Goal: Information Seeking & Learning: Check status

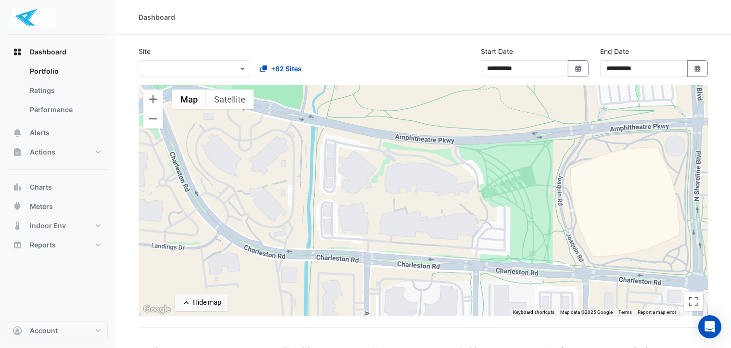
click at [226, 66] on div at bounding box center [194, 68] width 111 height 11
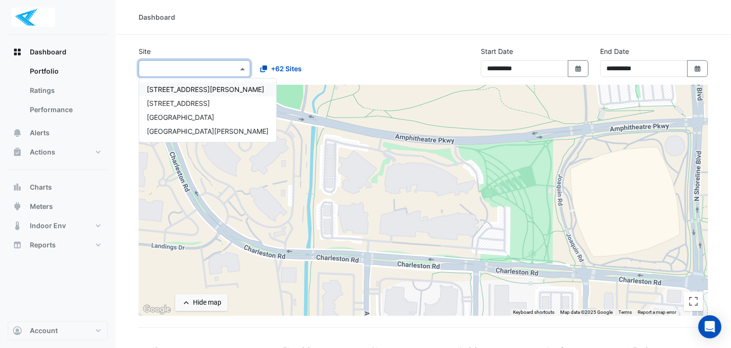
click at [206, 86] on span "[STREET_ADDRESS][PERSON_NAME]" at bounding box center [205, 89] width 117 height 8
select select "***"
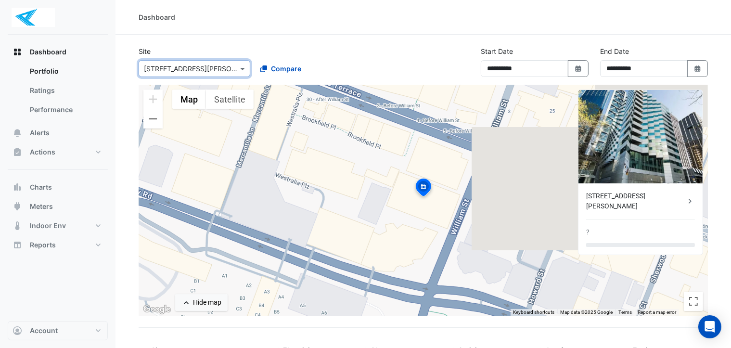
click at [179, 68] on input "text" at bounding box center [185, 69] width 82 height 10
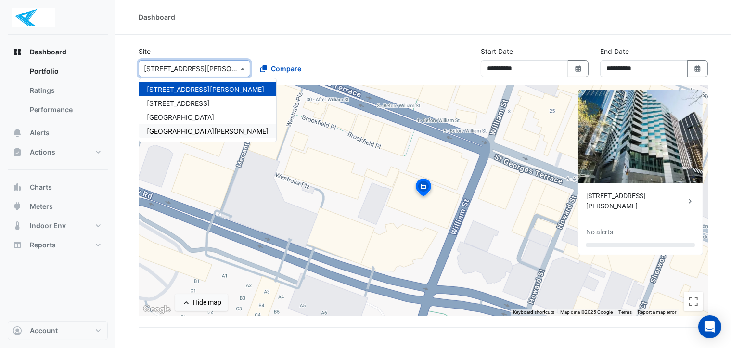
click at [130, 251] on section "**********" at bounding box center [422, 240] width 615 height 410
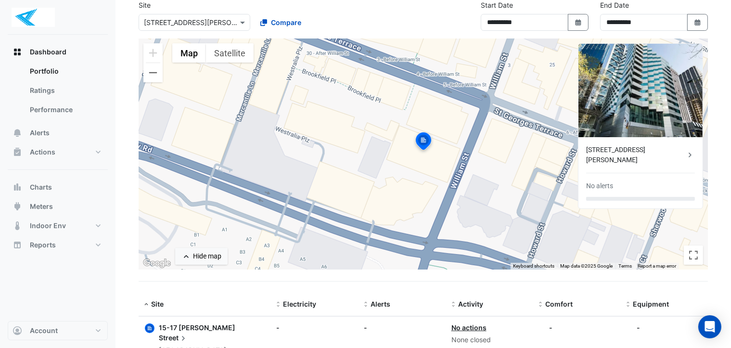
scroll to position [75, 0]
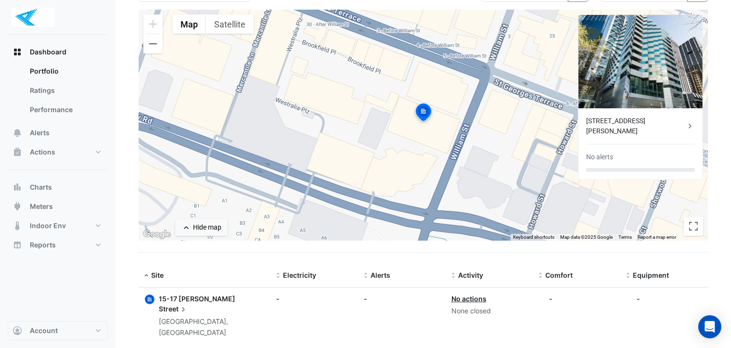
click at [188, 304] on span "Street" at bounding box center [173, 309] width 29 height 11
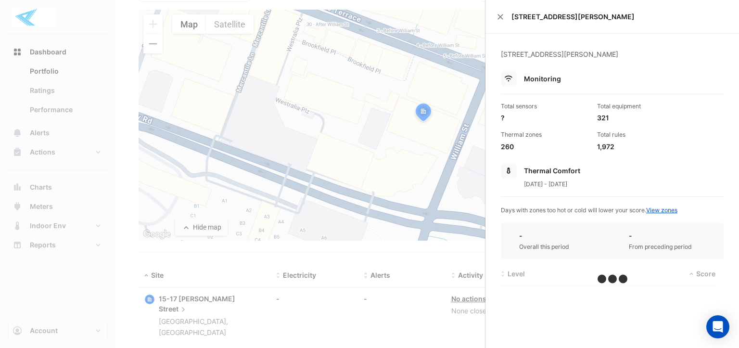
click at [281, 298] on ngb-offcanvas-backdrop at bounding box center [369, 174] width 739 height 348
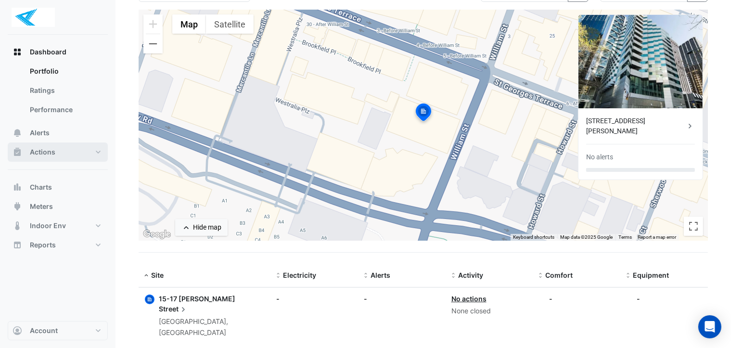
click at [65, 151] on button "Actions" at bounding box center [58, 151] width 100 height 19
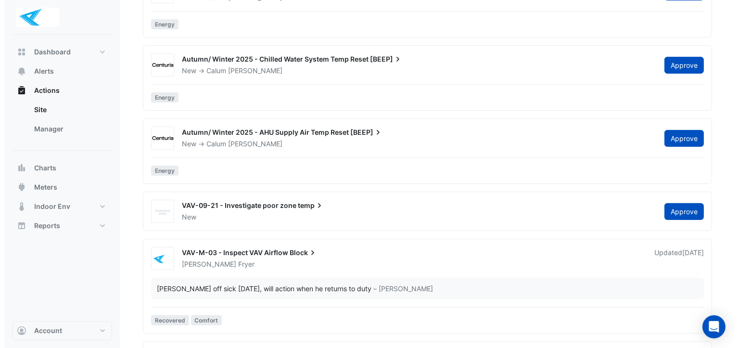
scroll to position [337, 0]
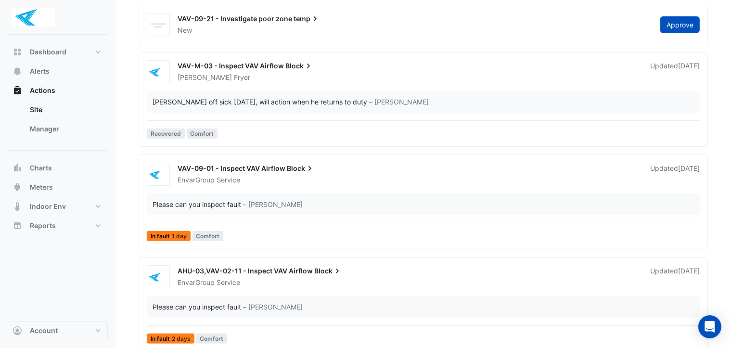
click at [278, 178] on div "EnvarGroup Service" at bounding box center [408, 180] width 463 height 10
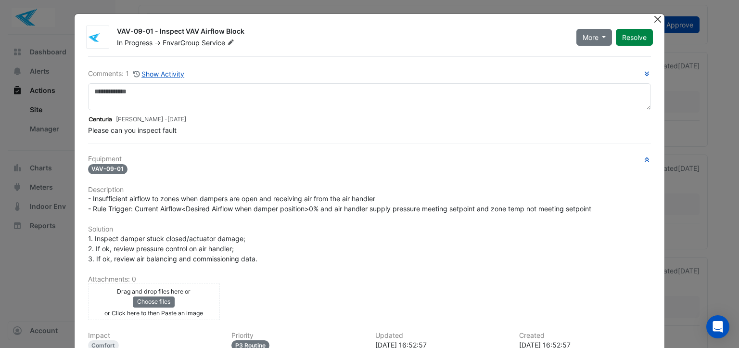
click at [652, 18] on button "Close" at bounding box center [657, 19] width 10 height 10
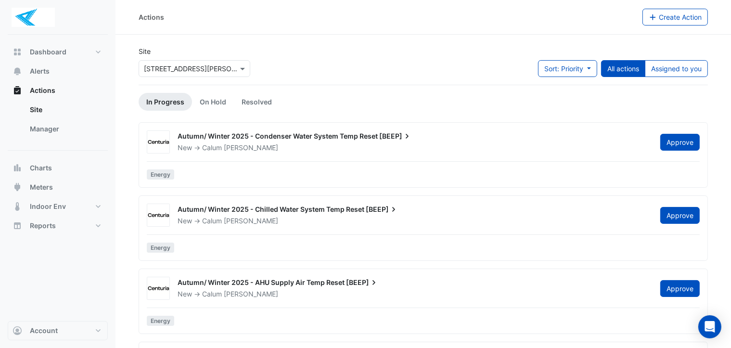
click at [227, 72] on div at bounding box center [194, 68] width 111 height 11
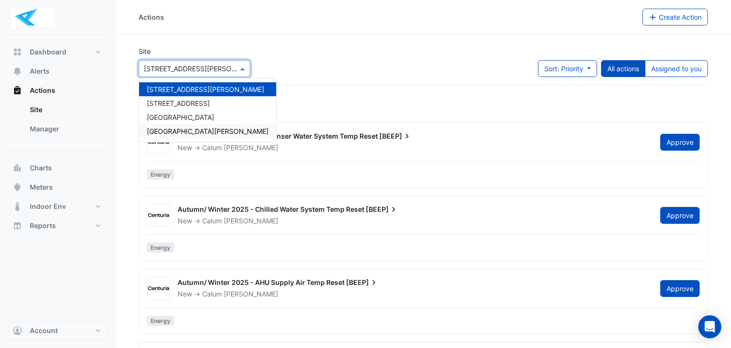
click at [194, 129] on span "[GEOGRAPHIC_DATA][PERSON_NAME]" at bounding box center [208, 131] width 122 height 8
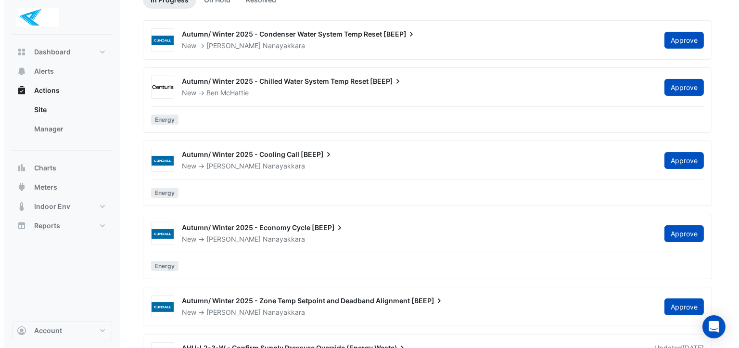
scroll to position [289, 0]
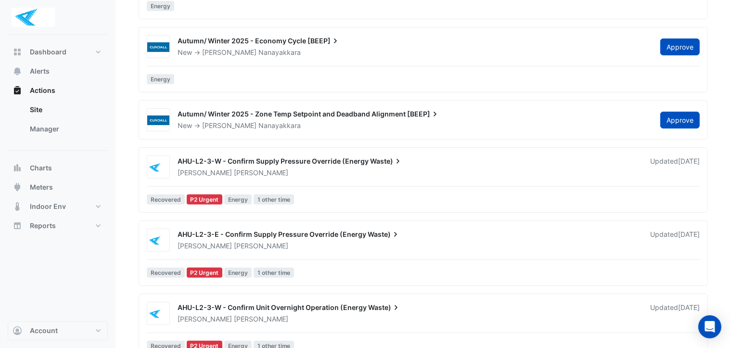
click at [236, 172] on div "[PERSON_NAME]" at bounding box center [408, 173] width 463 height 10
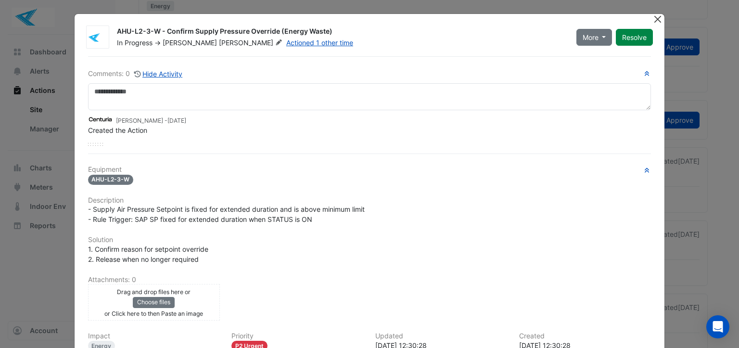
click at [658, 22] on button "Close" at bounding box center [657, 19] width 10 height 10
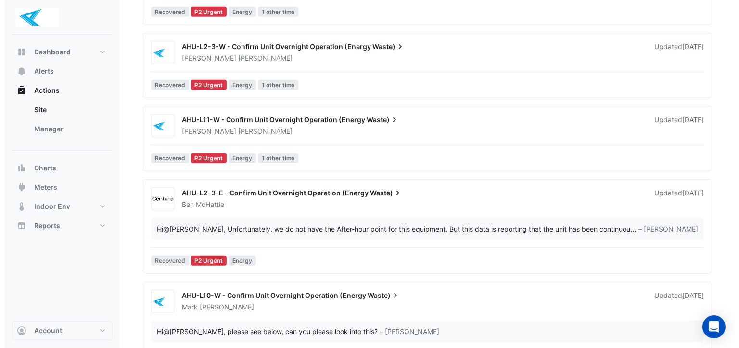
scroll to position [577, 0]
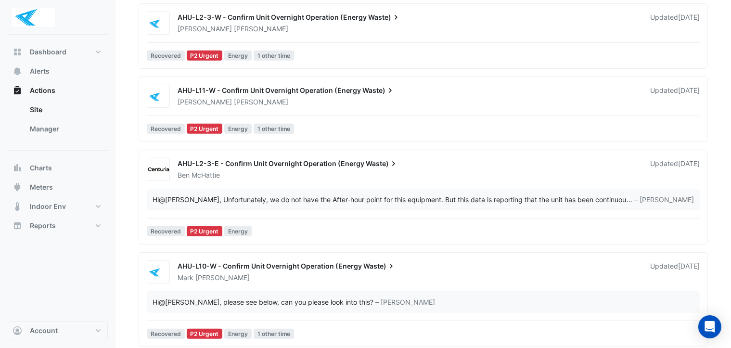
click at [361, 164] on div "AHU-L2-3-E - Confirm Unit Overnight Operation (Energy Waste)" at bounding box center [408, 165] width 461 height 12
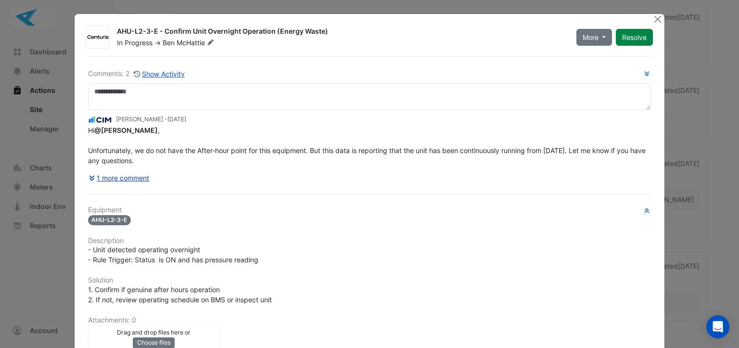
click at [127, 181] on button "1 more comment" at bounding box center [119, 177] width 62 height 17
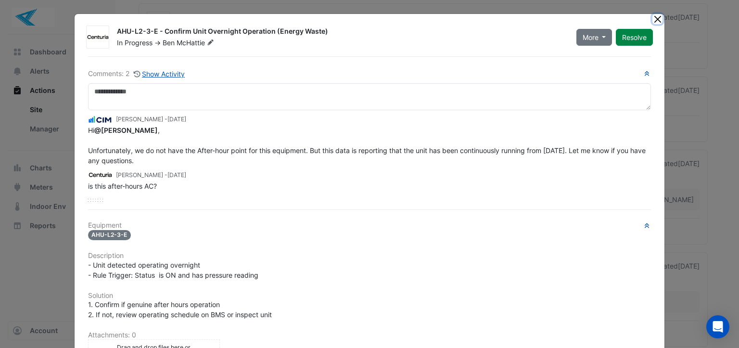
click at [656, 16] on button "Close" at bounding box center [657, 19] width 10 height 10
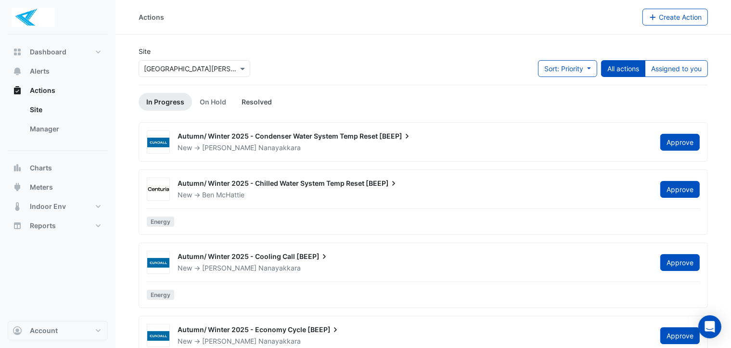
click at [264, 107] on link "Resolved" at bounding box center [257, 102] width 46 height 18
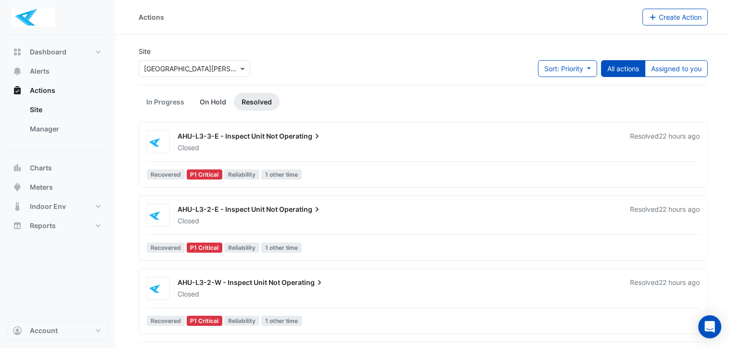
click at [222, 99] on link "On Hold" at bounding box center [213, 102] width 42 height 18
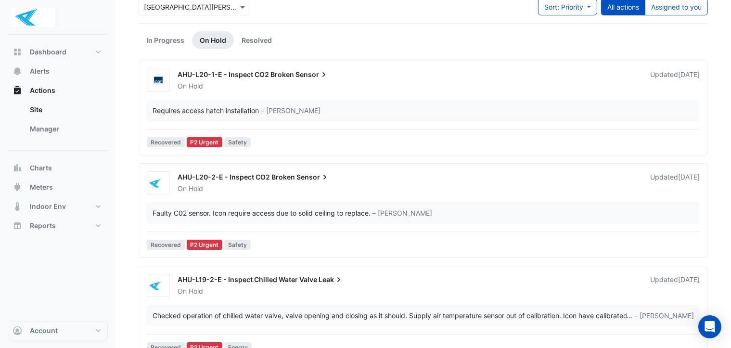
scroll to position [13, 0]
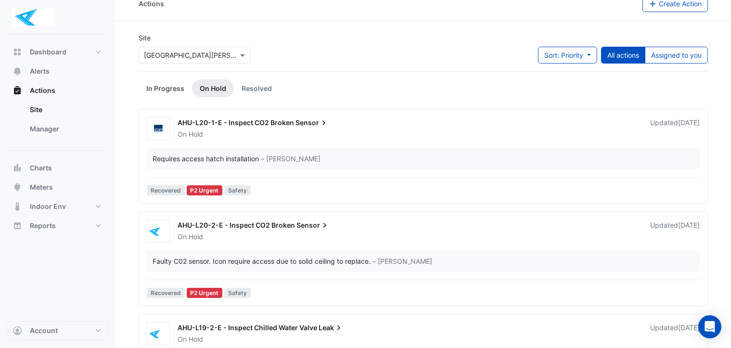
drag, startPoint x: 170, startPoint y: 92, endPoint x: 164, endPoint y: 91, distance: 6.8
click at [170, 92] on link "In Progress" at bounding box center [165, 88] width 53 height 18
